Goal: Task Accomplishment & Management: Manage account settings

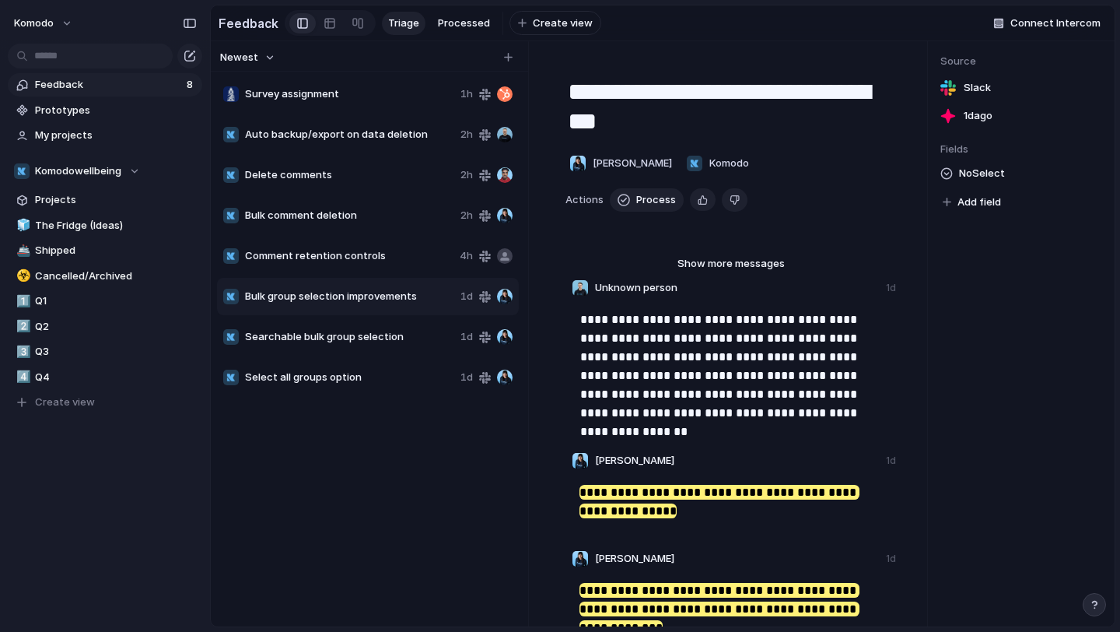
click at [378, 97] on span "Survey assignment" at bounding box center [349, 94] width 209 height 16
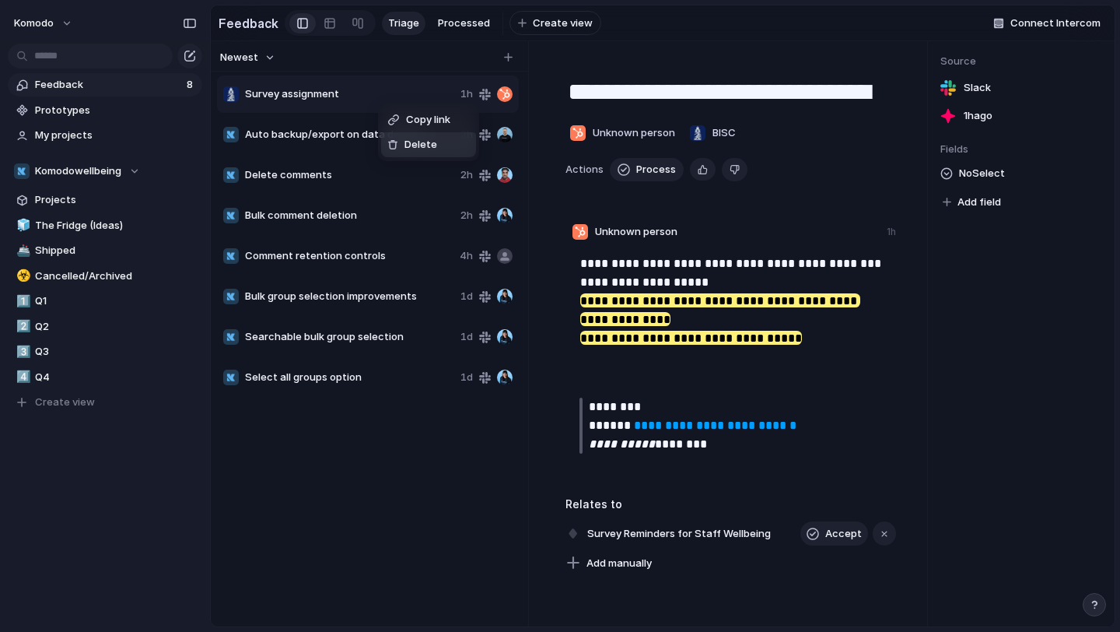
click at [412, 153] on li "Delete" at bounding box center [428, 144] width 95 height 25
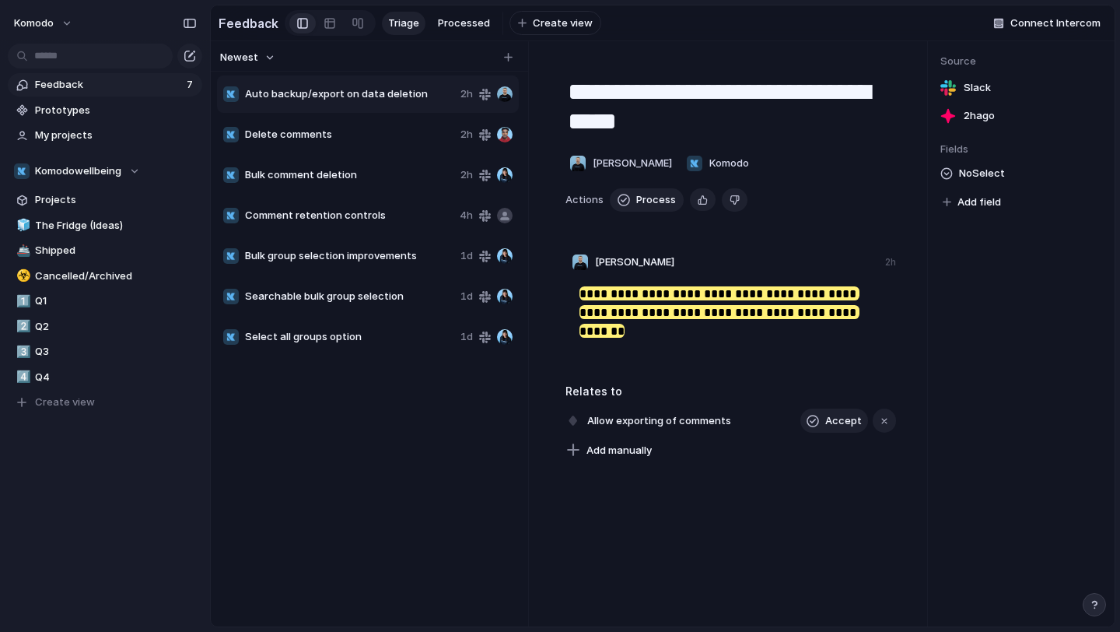
click at [382, 93] on span "Auto backup/export on data deletion" at bounding box center [349, 94] width 209 height 16
click at [433, 100] on span "Auto backup/export on data deletion" at bounding box center [349, 94] width 209 height 16
click at [380, 128] on span "Delete comments" at bounding box center [349, 135] width 209 height 16
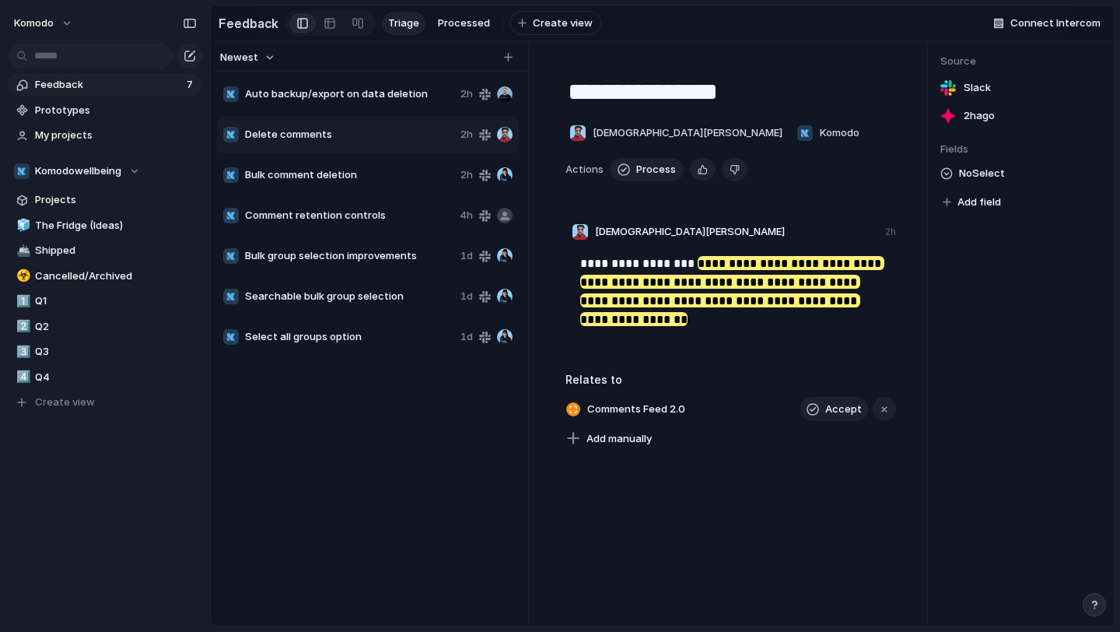
click at [359, 100] on span "Auto backup/export on data deletion" at bounding box center [349, 94] width 209 height 16
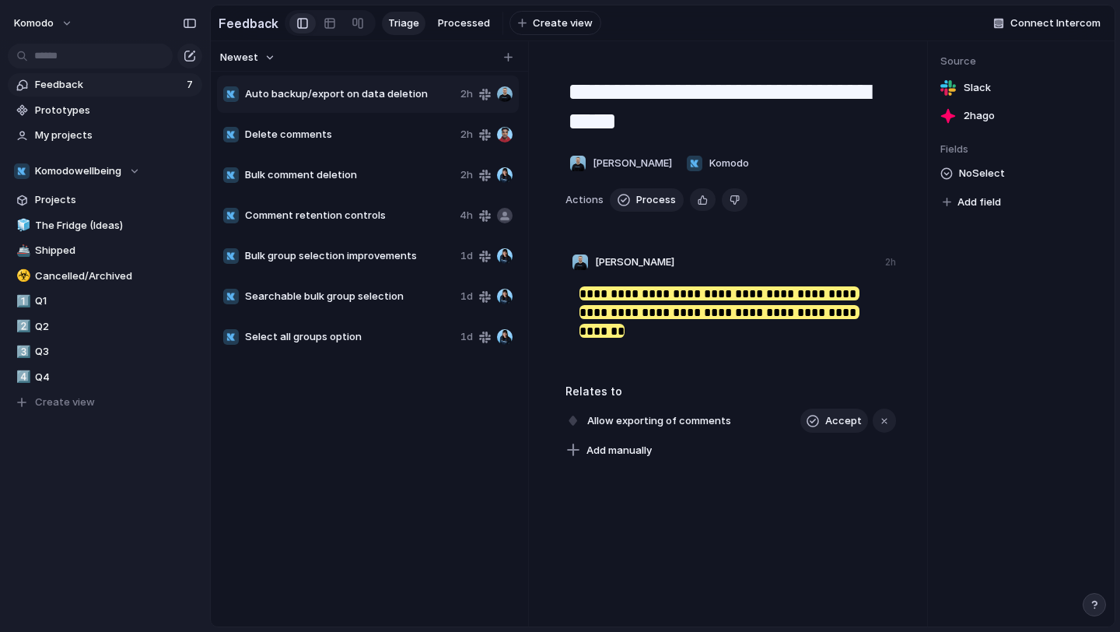
click at [362, 125] on div "Delete comments 2h" at bounding box center [368, 134] width 302 height 37
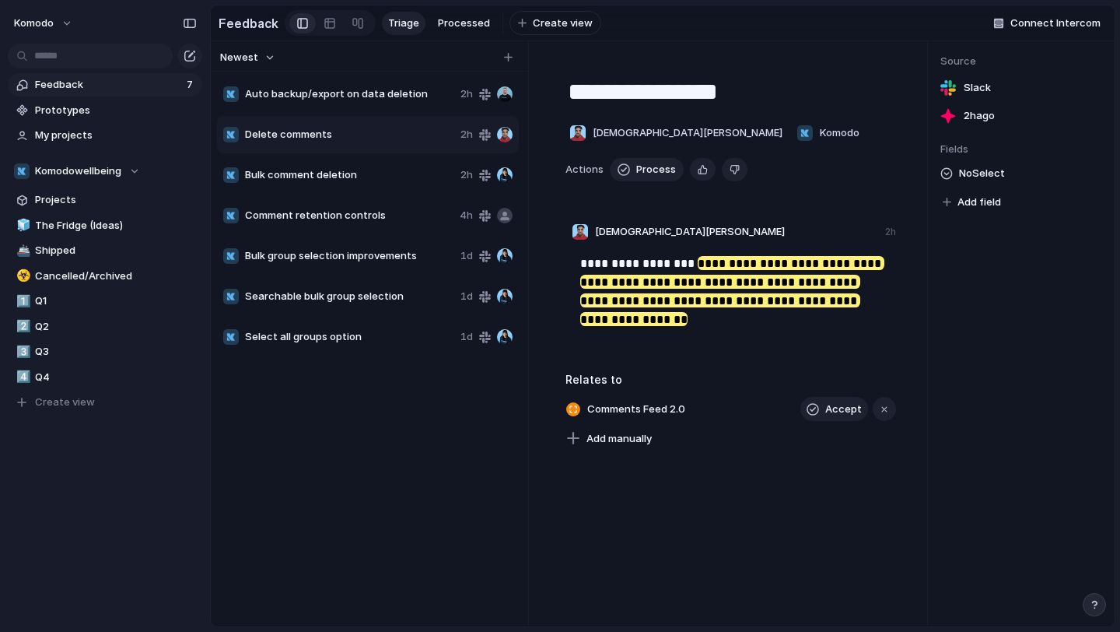
click at [352, 165] on div "Bulk comment deletion 2h" at bounding box center [368, 174] width 302 height 37
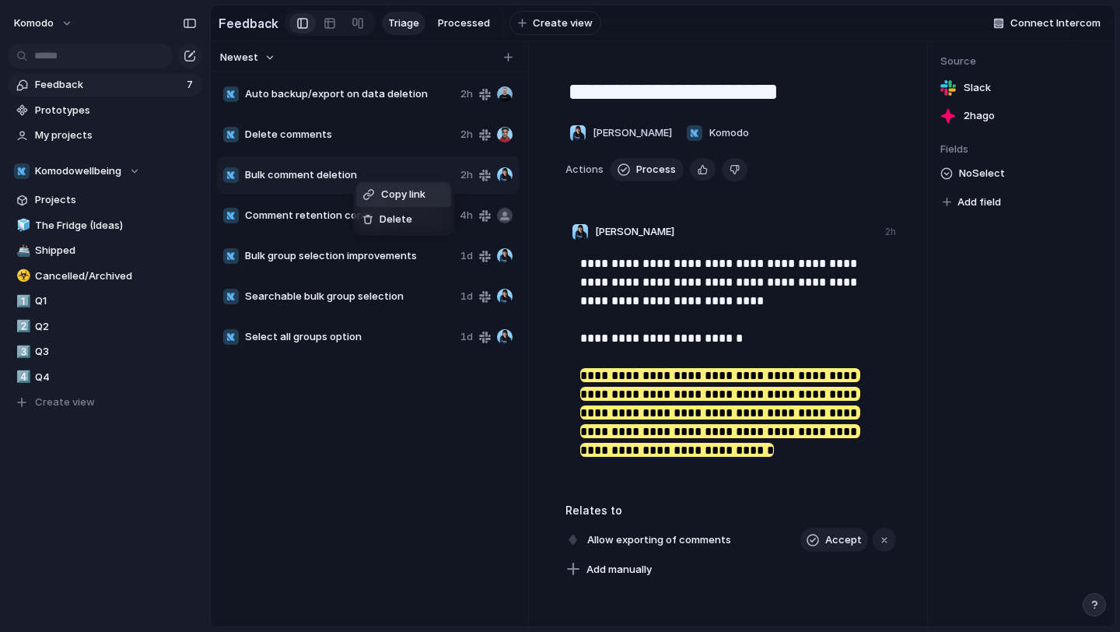
click at [361, 264] on div "Copy link Delete" at bounding box center [560, 316] width 1120 height 632
click at [361, 263] on span "Bulk group selection improvements" at bounding box center [349, 256] width 209 height 16
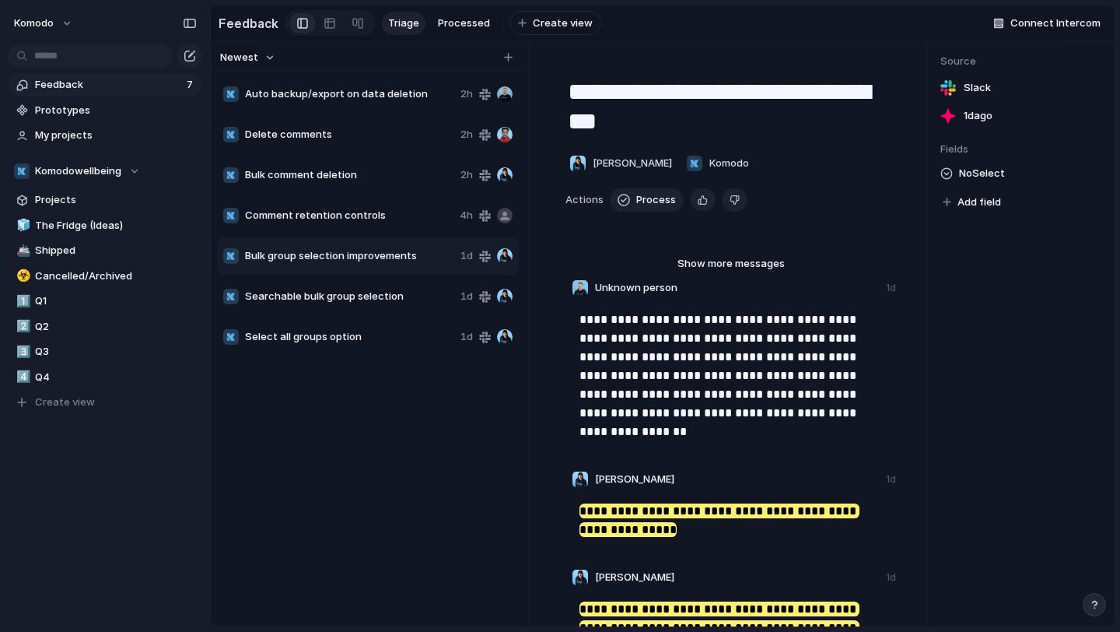
click at [361, 263] on span "Bulk group selection improvements" at bounding box center [349, 256] width 209 height 16
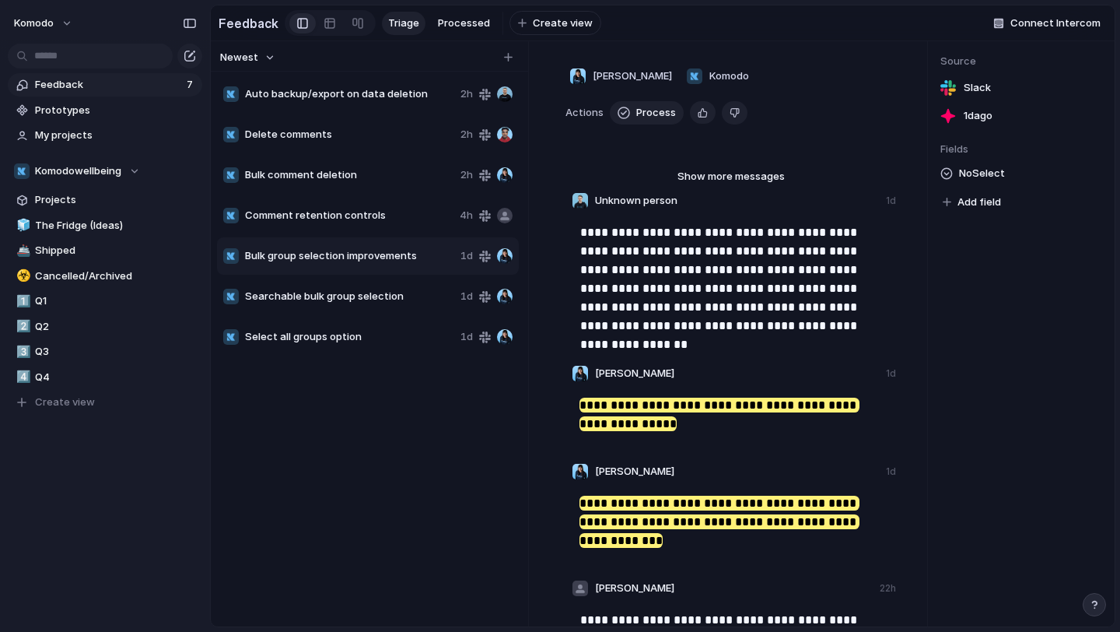
scroll to position [61, 0]
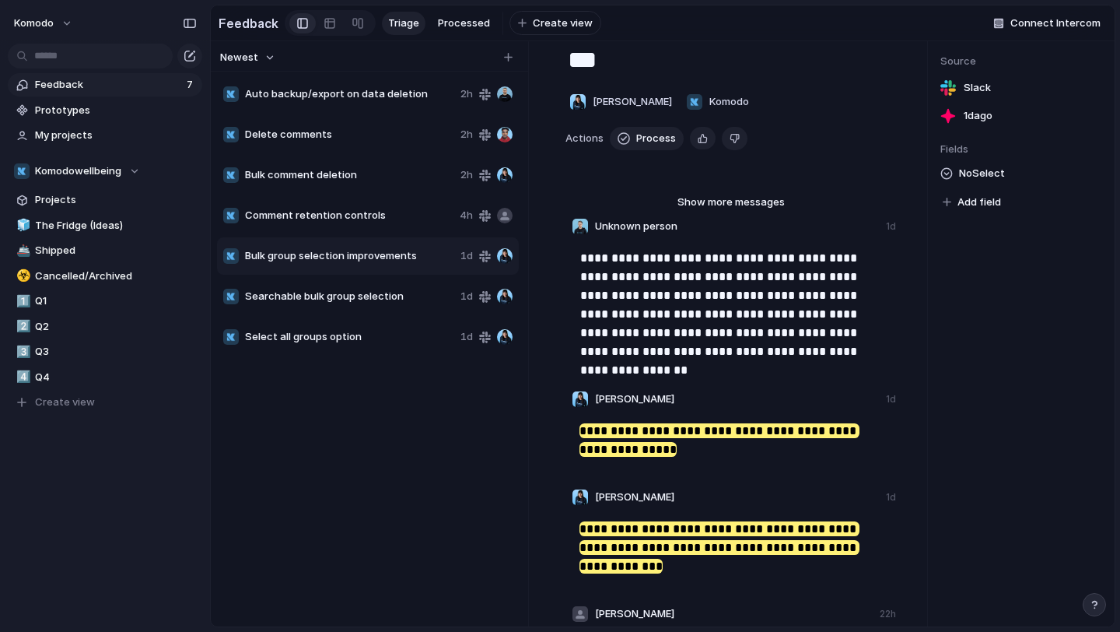
click at [352, 299] on span "Searchable bulk group selection" at bounding box center [349, 297] width 209 height 16
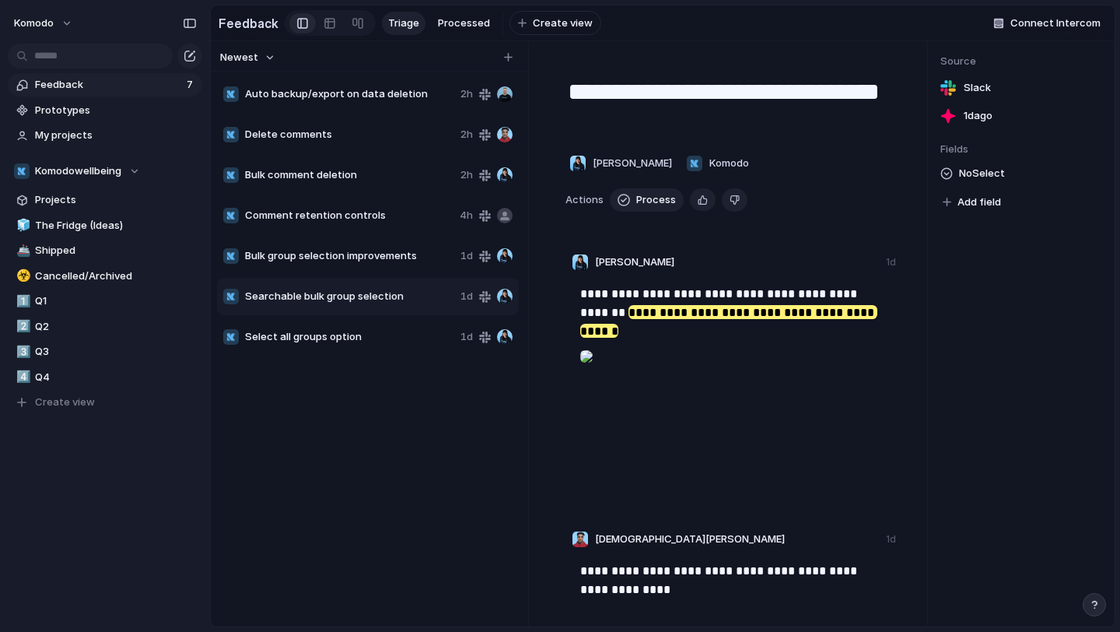
click at [355, 334] on span "Select all groups option" at bounding box center [349, 337] width 209 height 16
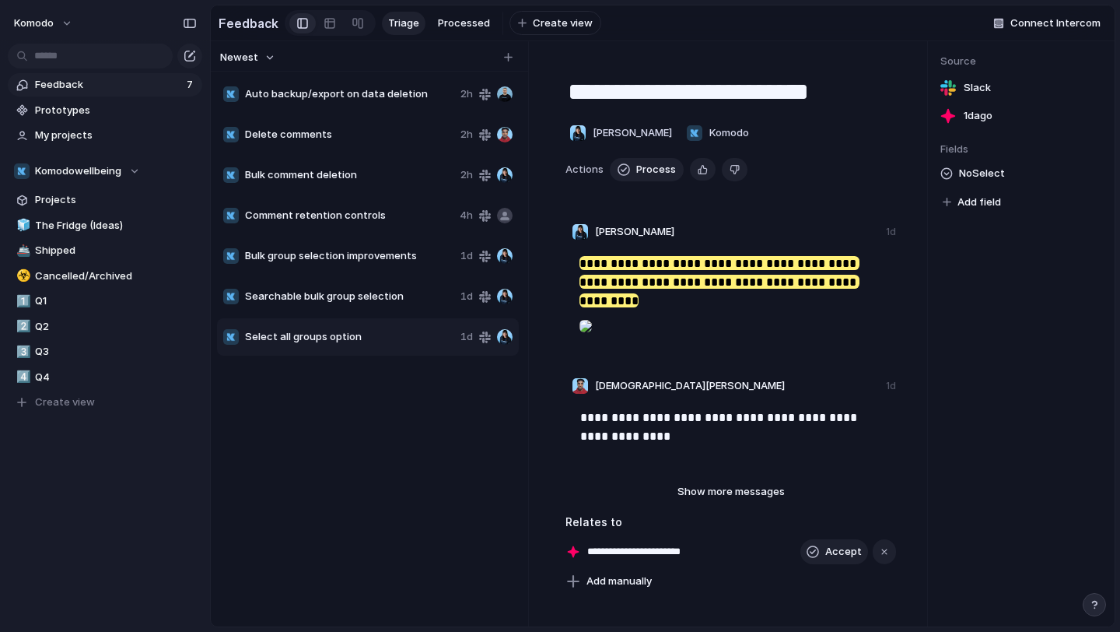
click at [372, 103] on div "Auto backup/export on data deletion 2h" at bounding box center [368, 93] width 302 height 37
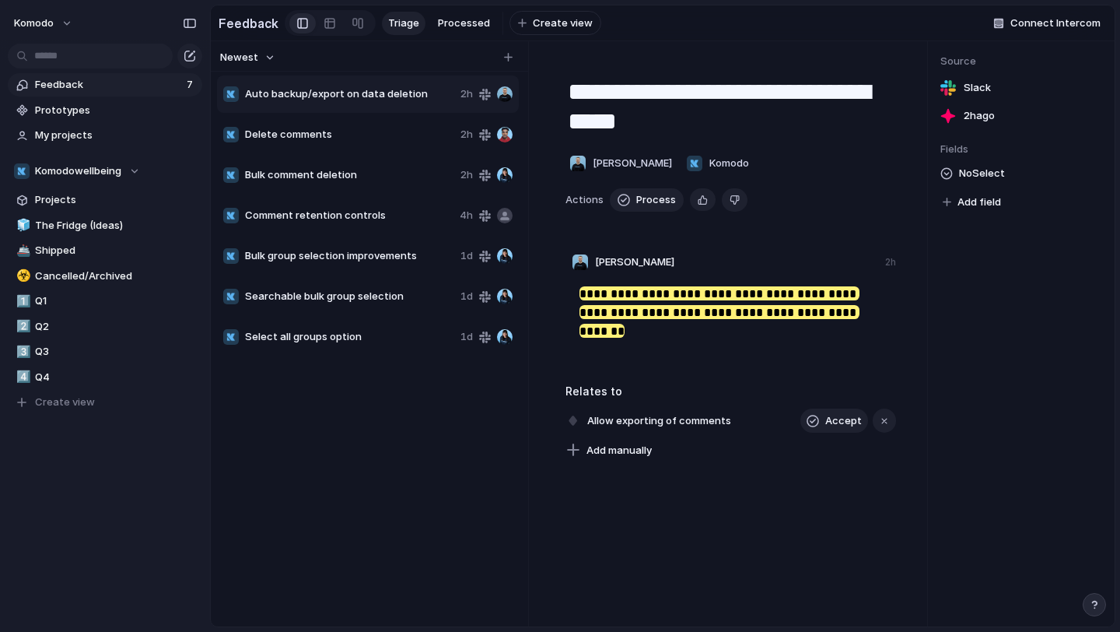
click at [372, 128] on span "Delete comments" at bounding box center [349, 135] width 209 height 16
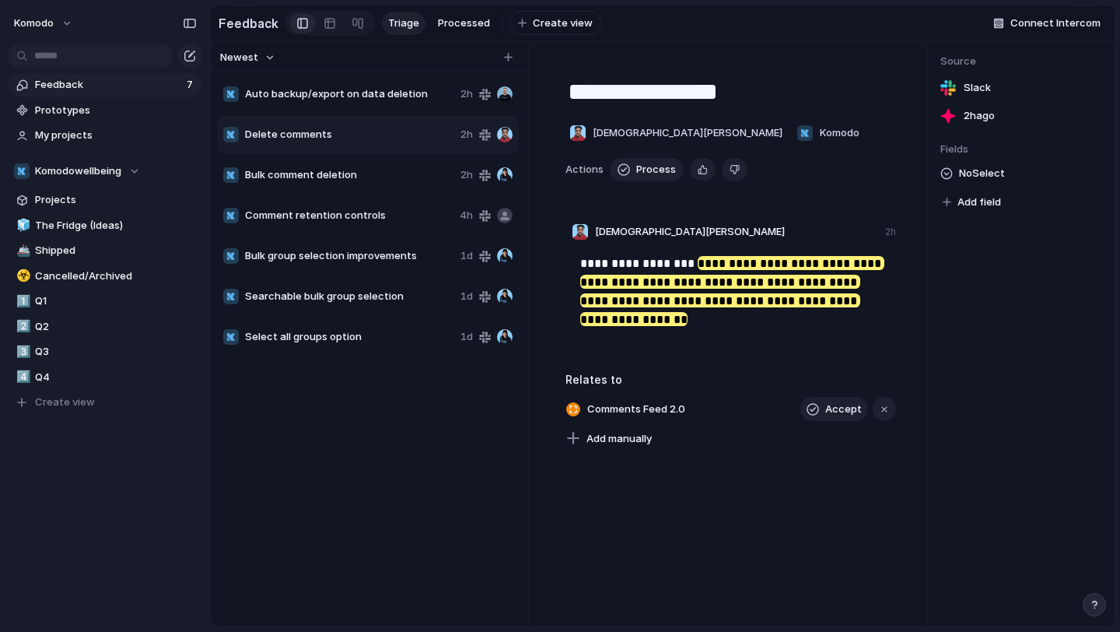
click at [378, 96] on span "Auto backup/export on data deletion" at bounding box center [349, 94] width 209 height 16
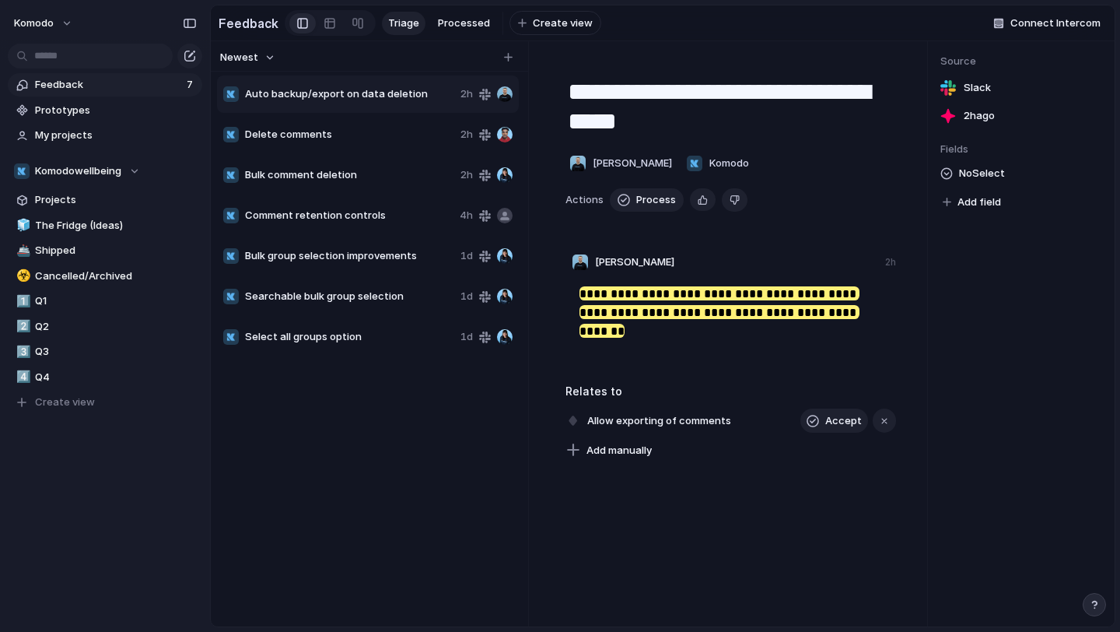
click at [362, 128] on span "Delete comments" at bounding box center [349, 135] width 209 height 16
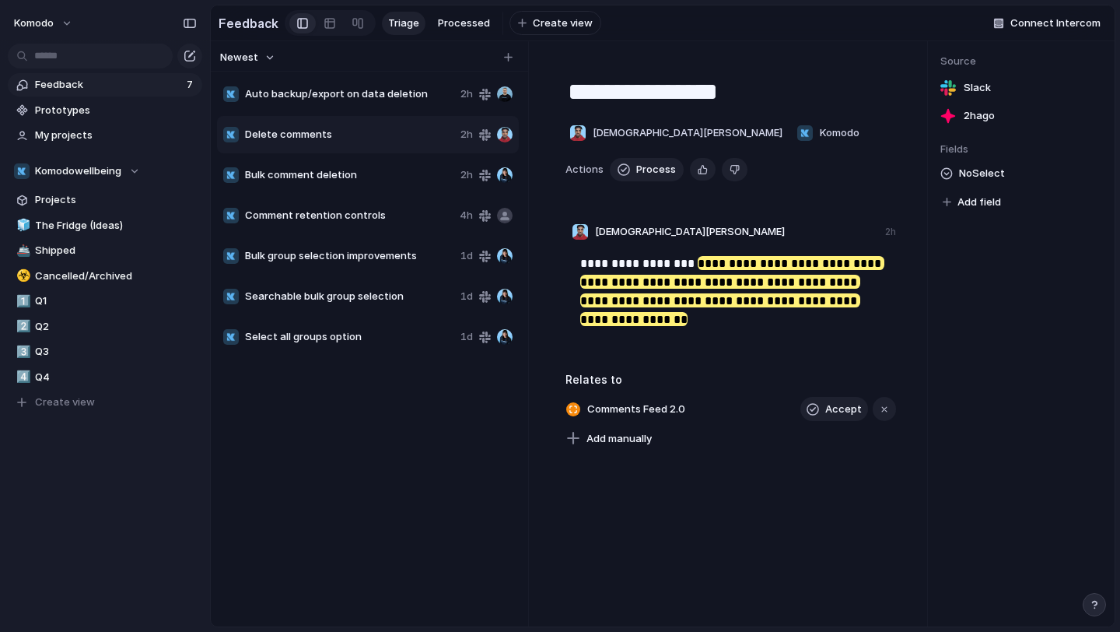
click at [355, 163] on div "Bulk comment deletion 2h" at bounding box center [368, 174] width 302 height 37
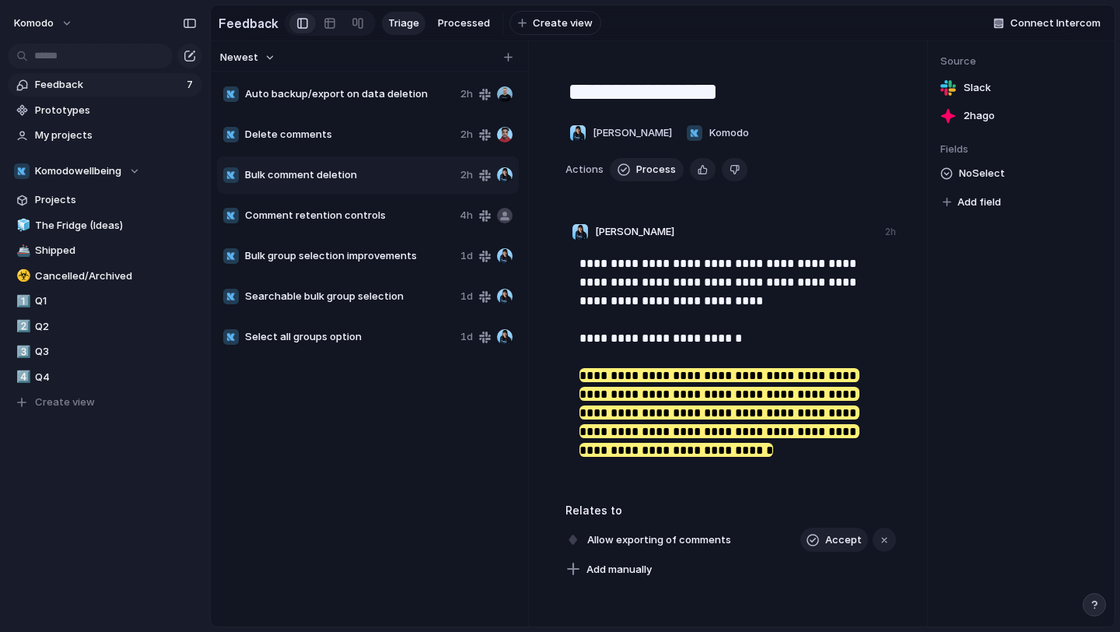
type textarea "**********"
click at [143, 86] on span "Feedback" at bounding box center [108, 85] width 147 height 16
click at [79, 214] on link "🧊 The Fridge (Ideas)" at bounding box center [105, 225] width 194 height 23
